Goal: Task Accomplishment & Management: Use online tool/utility

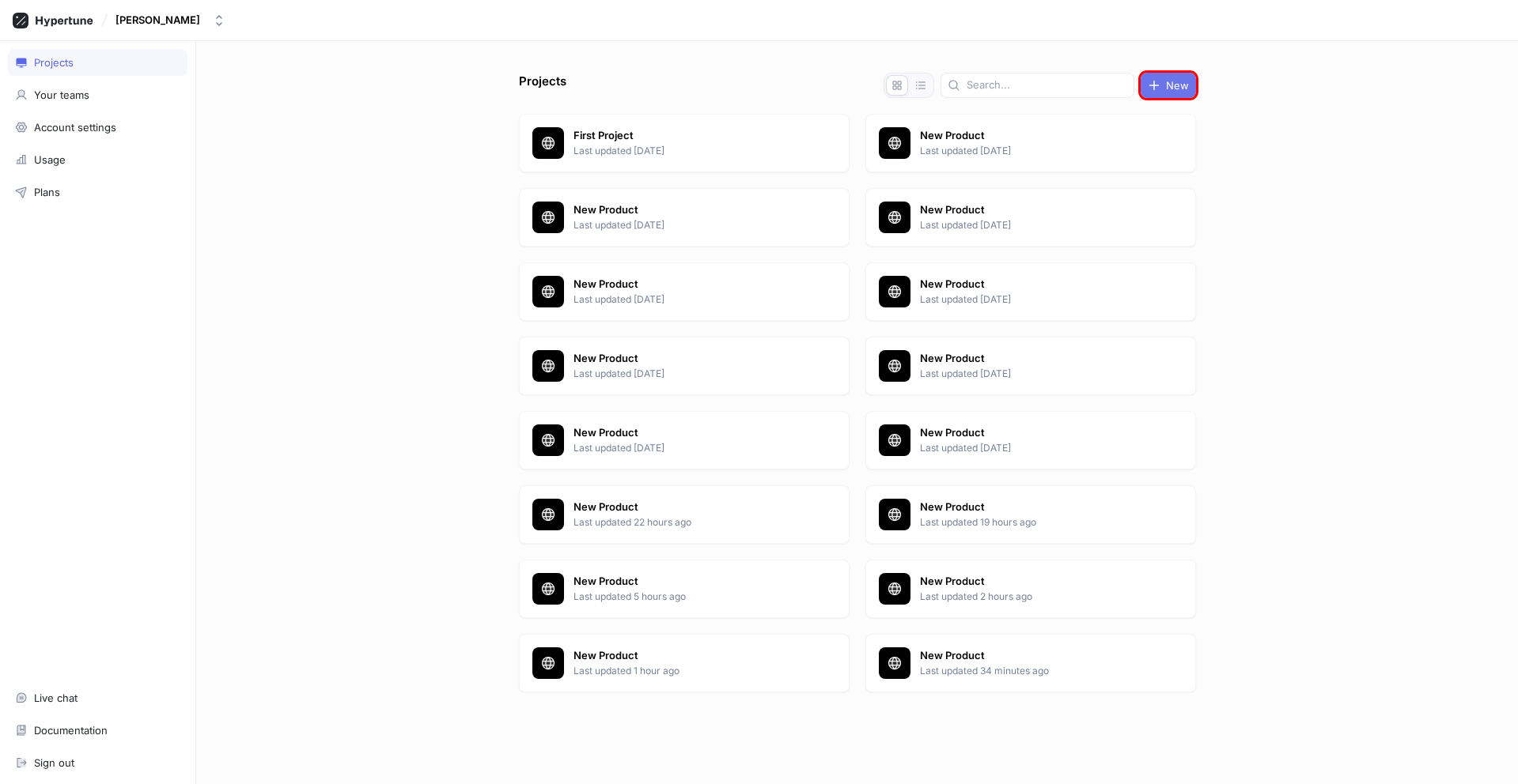
click at [1168, 85] on span "New" at bounding box center [1177, 85] width 23 height 10
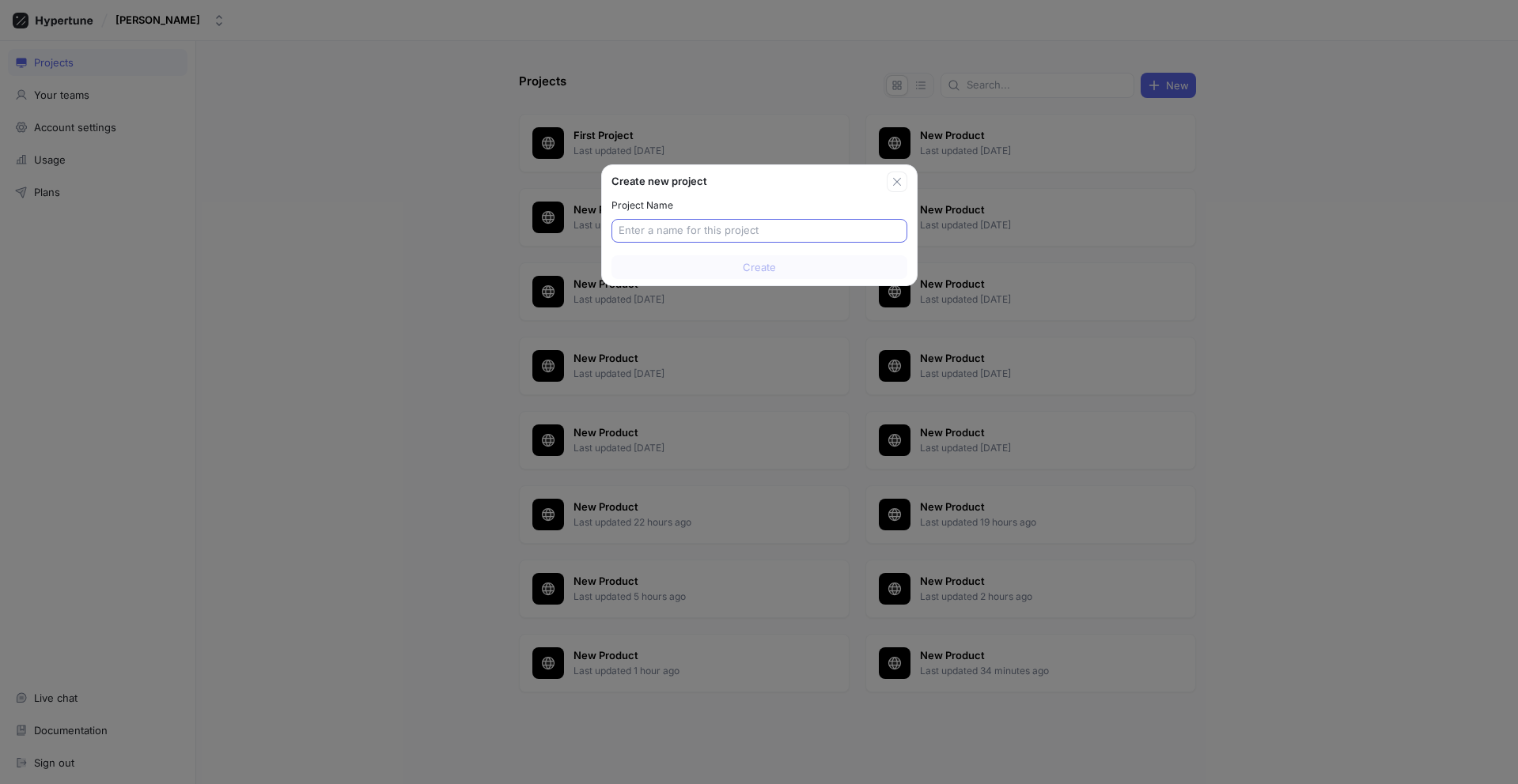
click at [759, 231] on input "text" at bounding box center [759, 231] width 282 height 16
type input "New Product"
click at [759, 267] on span "Create" at bounding box center [759, 267] width 33 height 10
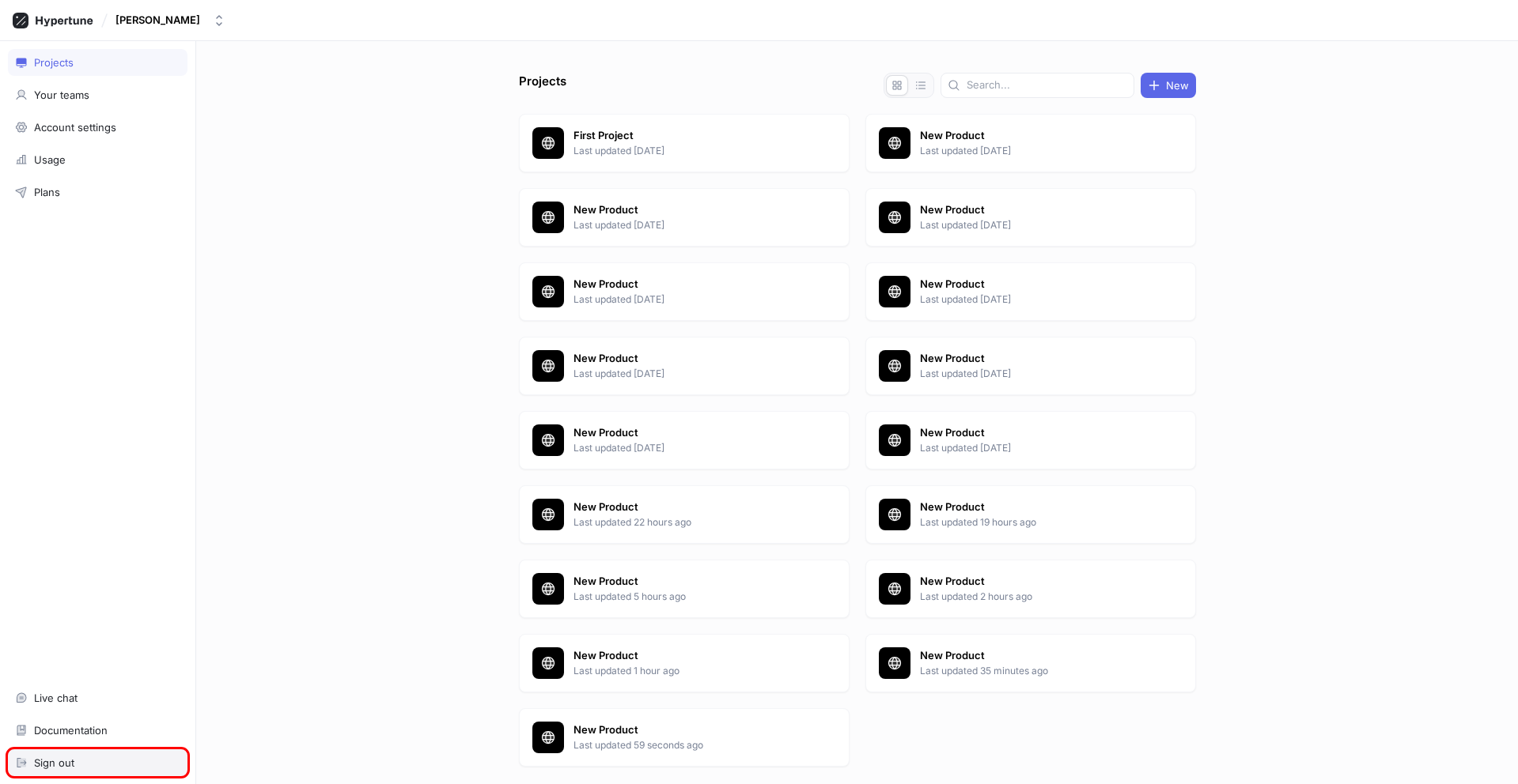
click at [97, 763] on div "Sign out" at bounding box center [97, 763] width 165 height 13
